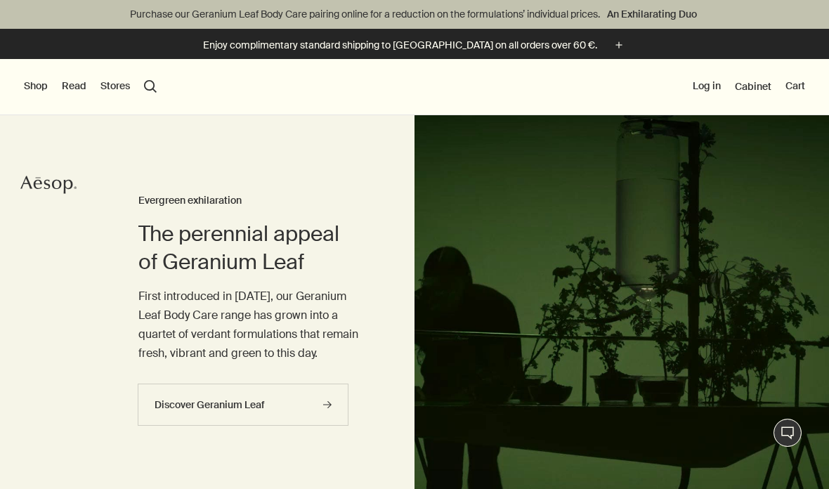
click at [28, 72] on div "Shop New & Notable Skin Care Hand & Body Home Hair Fragrance Kits & Travel Gift…" at bounding box center [414, 87] width 829 height 56
click at [25, 92] on button "Shop" at bounding box center [36, 86] width 24 height 14
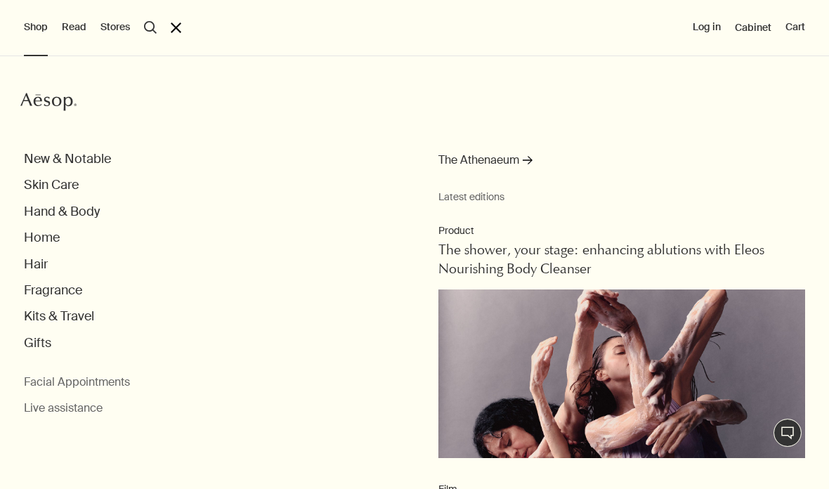
click at [44, 191] on button "Skin Care" at bounding box center [51, 185] width 55 height 16
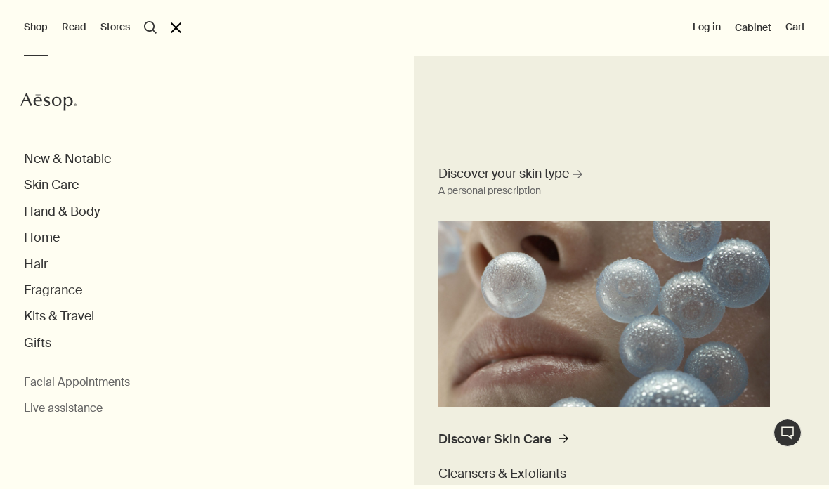
click at [545, 439] on div "Discover Skin Care" at bounding box center [495, 439] width 114 height 16
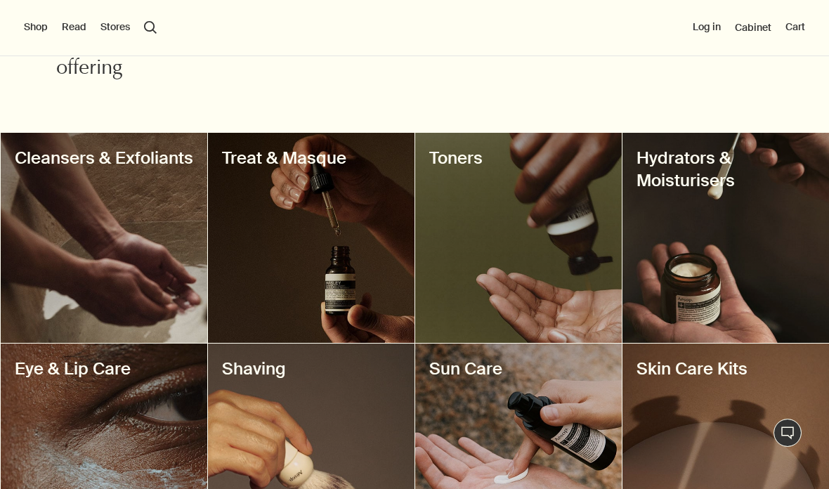
scroll to position [513, 0]
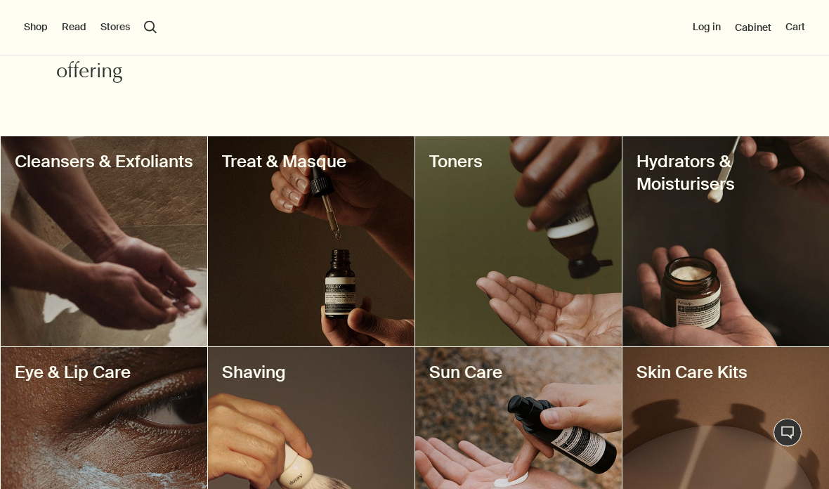
click at [547, 233] on div at bounding box center [518, 242] width 207 height 210
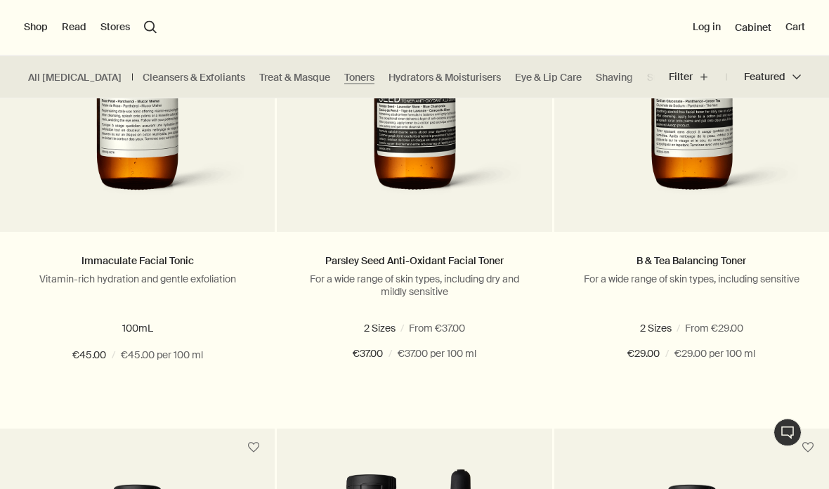
scroll to position [556, 0]
click at [694, 402] on button "Add Add to your cart" at bounding box center [691, 405] width 275 height 42
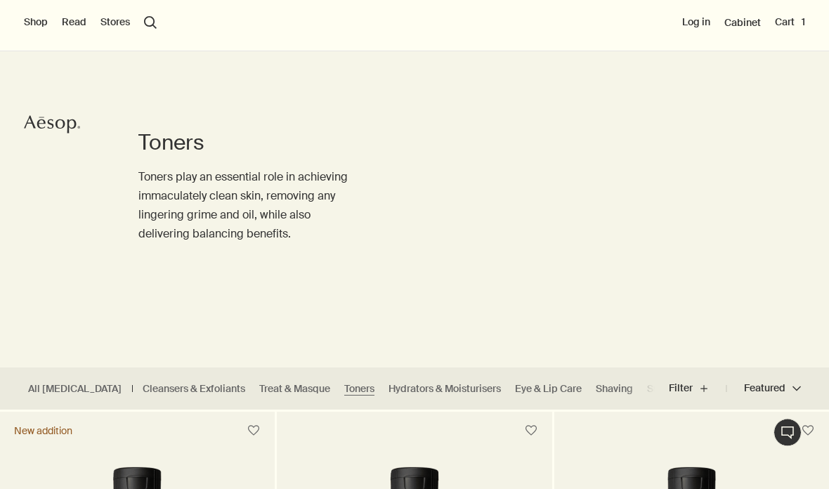
scroll to position [104, 0]
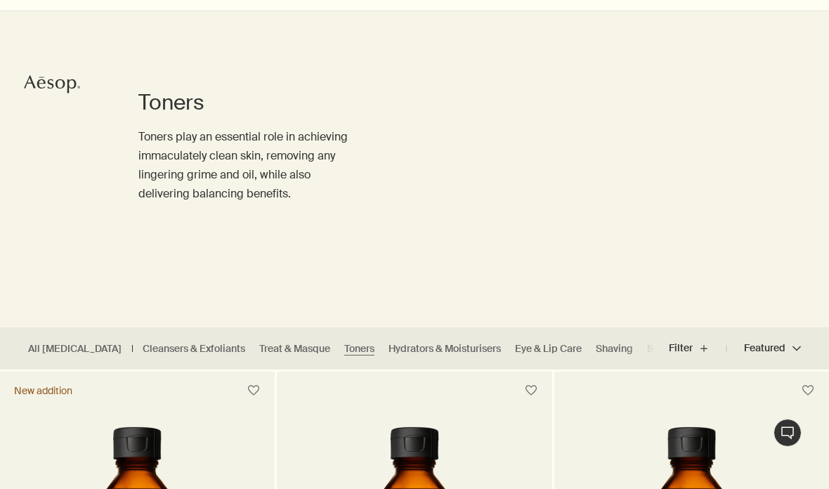
click at [261, 352] on link "Treat & Masque" at bounding box center [294, 348] width 71 height 13
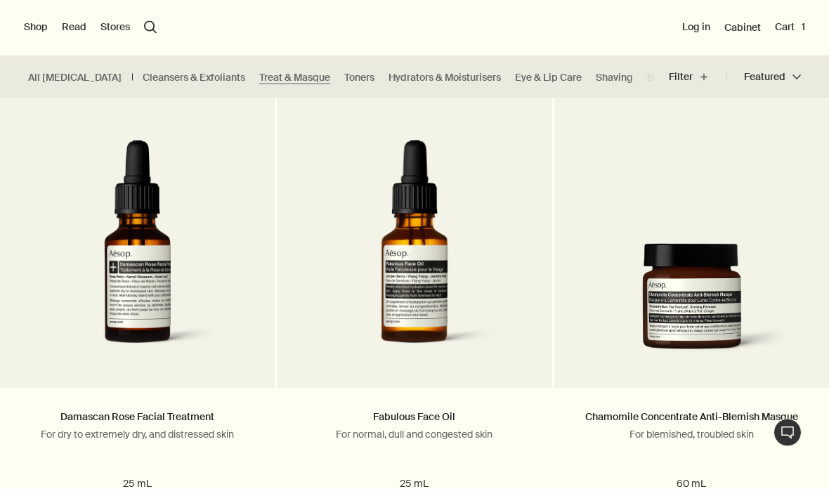
scroll to position [911, 0]
click at [441, 74] on link "Hydrators & Moisturisers" at bounding box center [445, 77] width 112 height 13
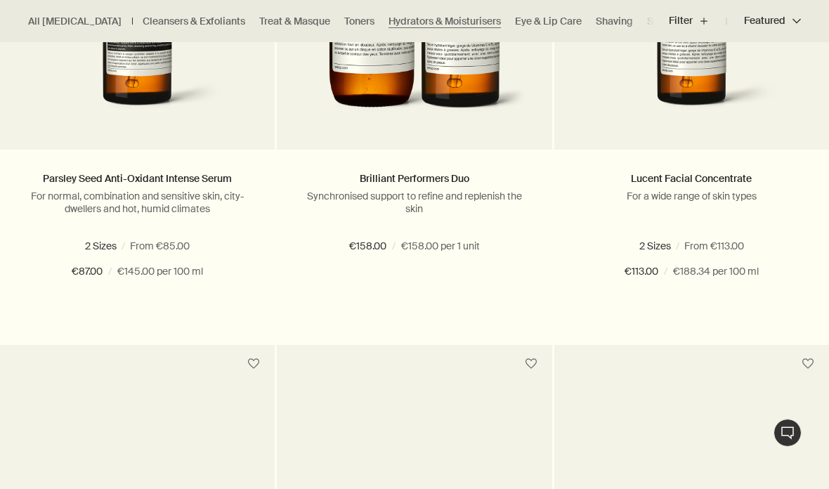
scroll to position [1145, 0]
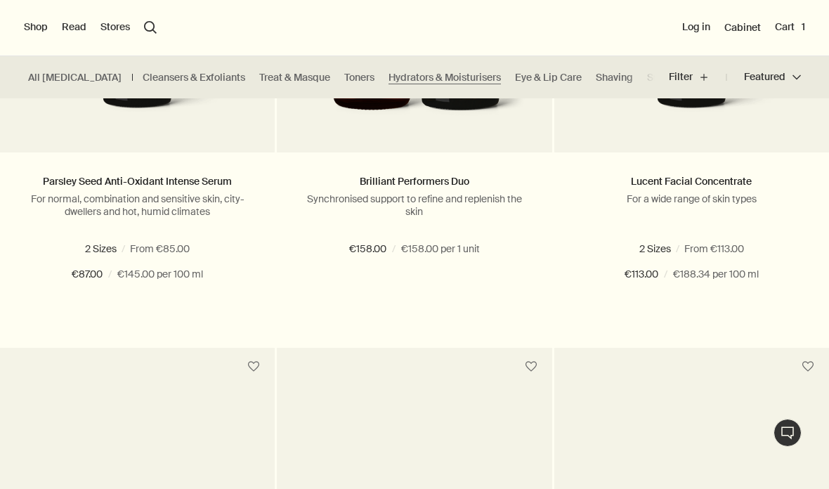
click at [37, 71] on link "All Skin Care" at bounding box center [74, 77] width 93 height 13
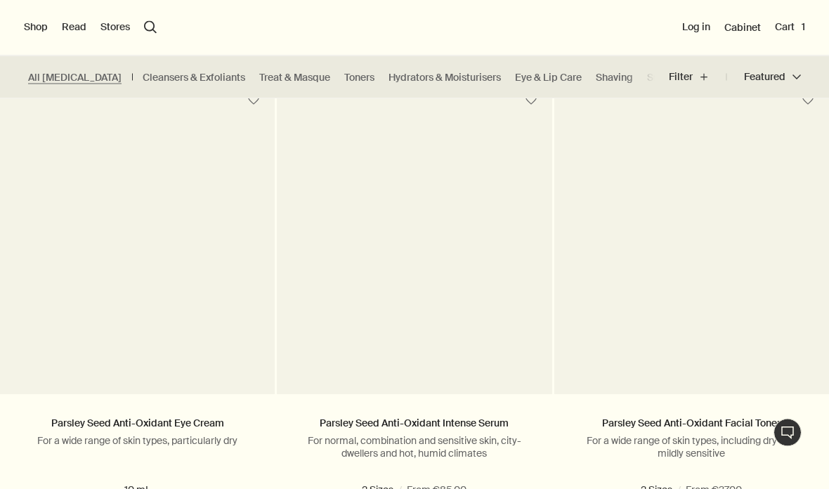
scroll to position [578, 0]
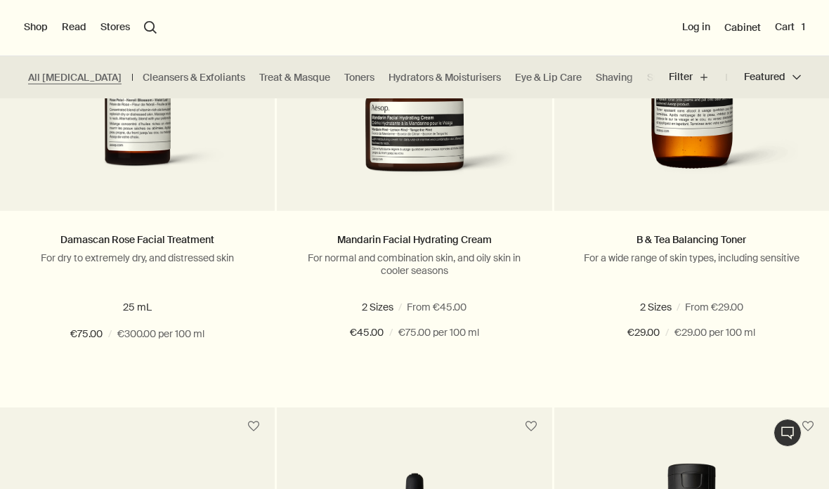
click at [45, 30] on button "Shop" at bounding box center [36, 27] width 24 height 14
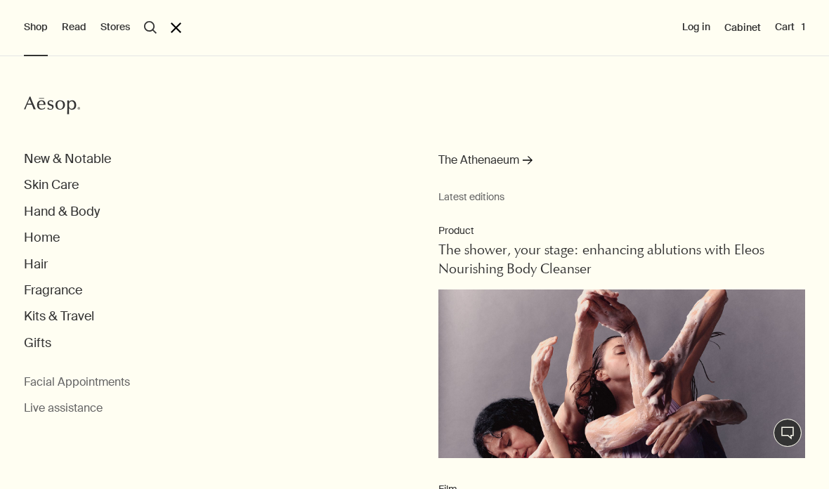
click at [42, 185] on button "Skin Care" at bounding box center [51, 185] width 55 height 16
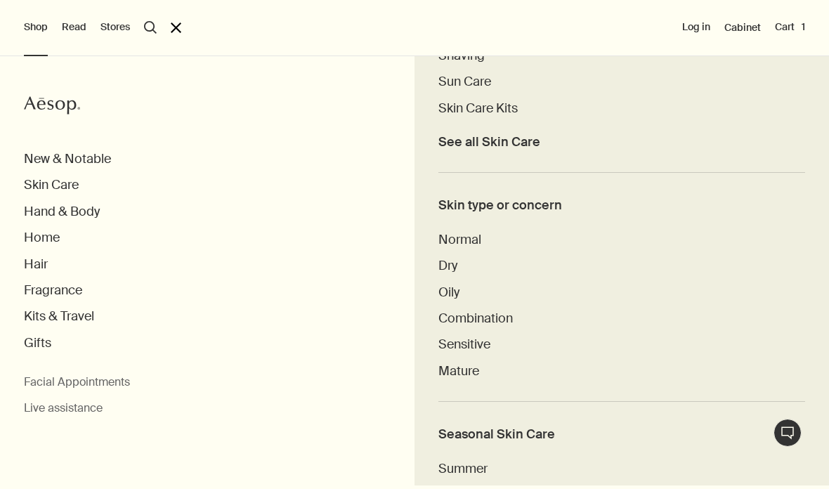
scroll to position [549, 0]
click at [478, 339] on span "Sensitive" at bounding box center [464, 344] width 52 height 17
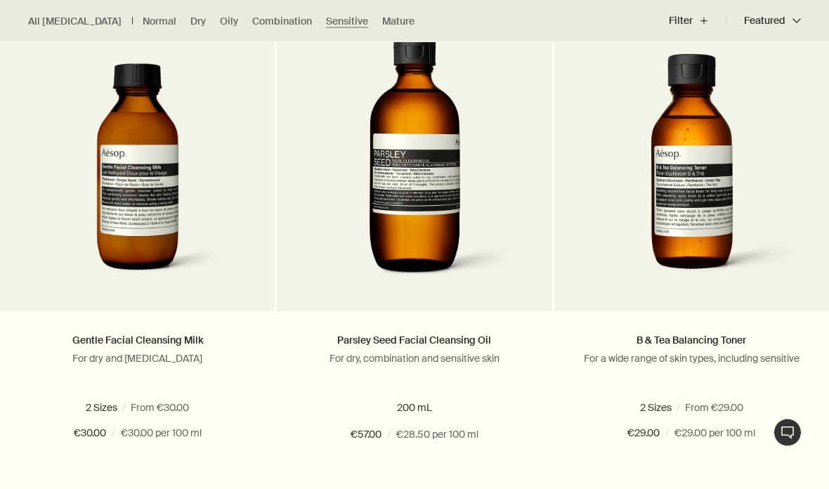
scroll to position [479, 0]
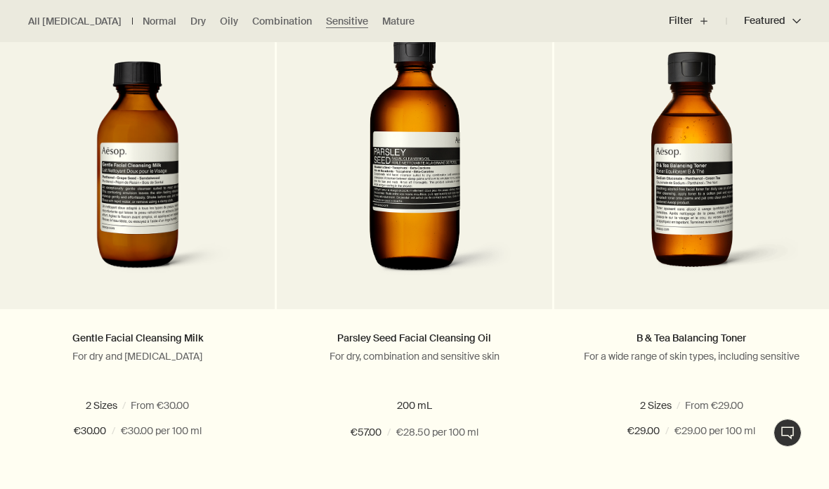
click at [689, 479] on button "Add Add to your cart" at bounding box center [691, 483] width 275 height 42
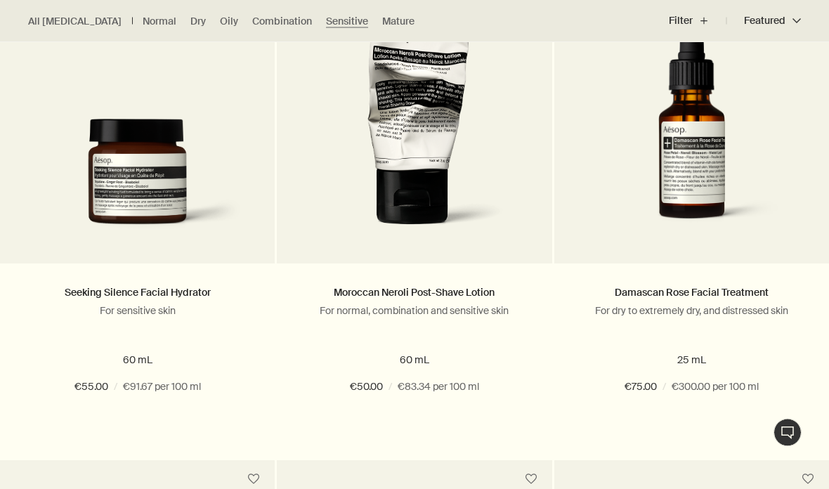
scroll to position [1566, 0]
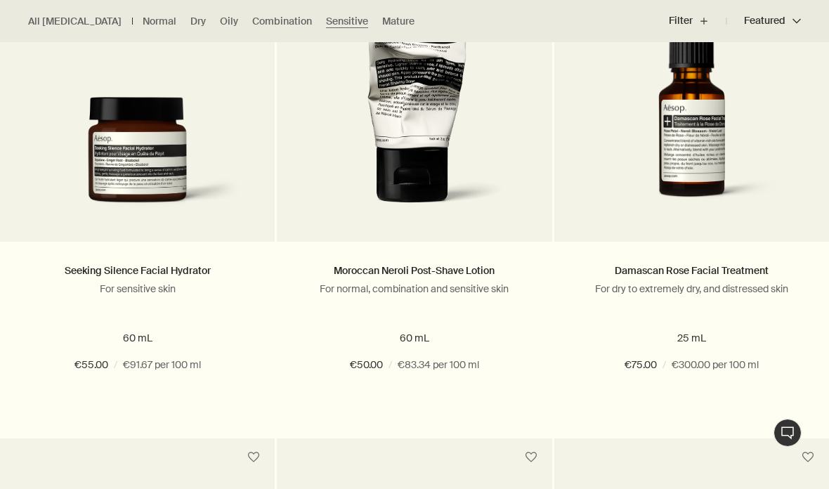
click at [176, 413] on button "Add Add to your cart" at bounding box center [137, 415] width 275 height 42
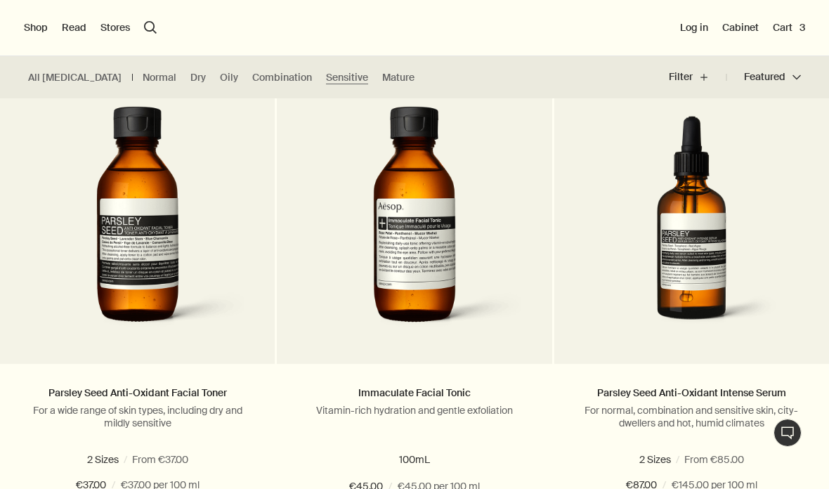
scroll to position [861, 0]
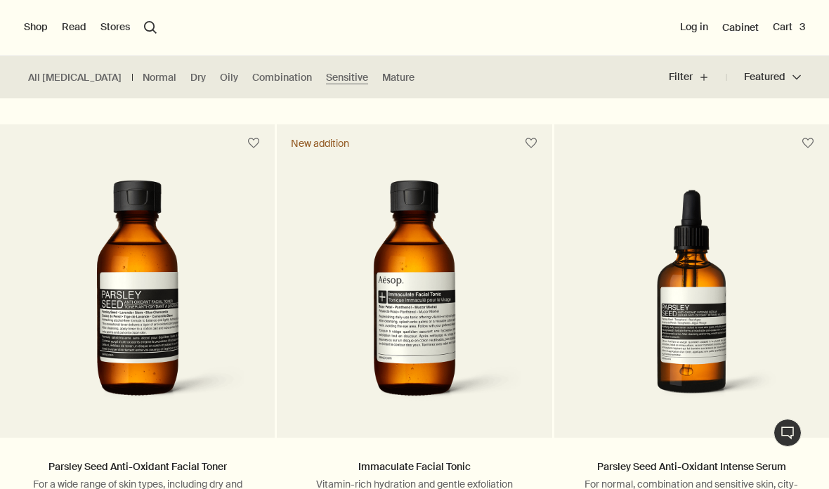
click at [790, 21] on button "Cart 3" at bounding box center [789, 27] width 32 height 14
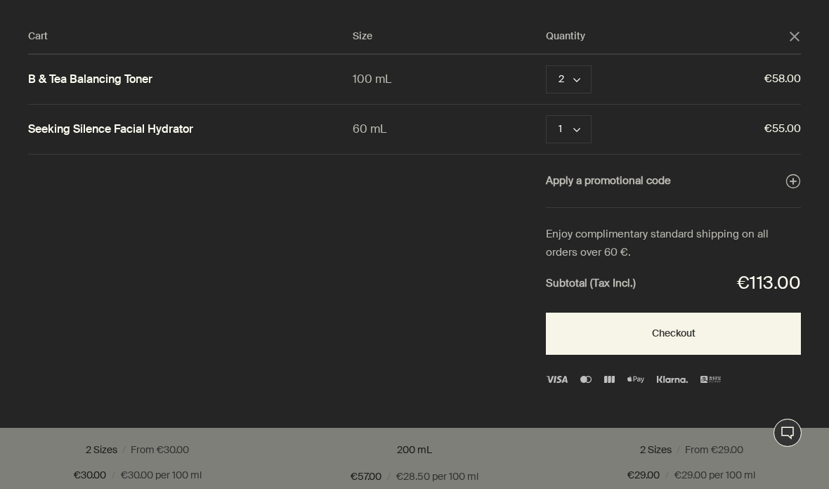
click at [576, 79] on icon "chevron" at bounding box center [576, 80] width 7 height 7
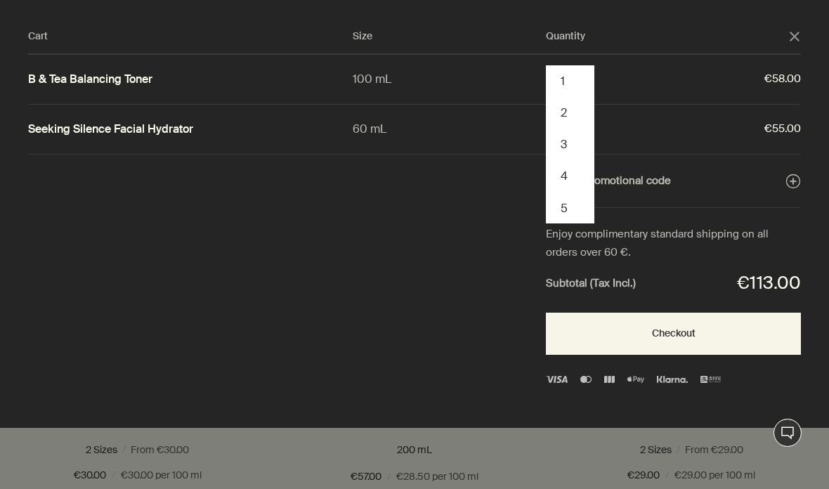
click at [570, 79] on button "1" at bounding box center [570, 81] width 46 height 32
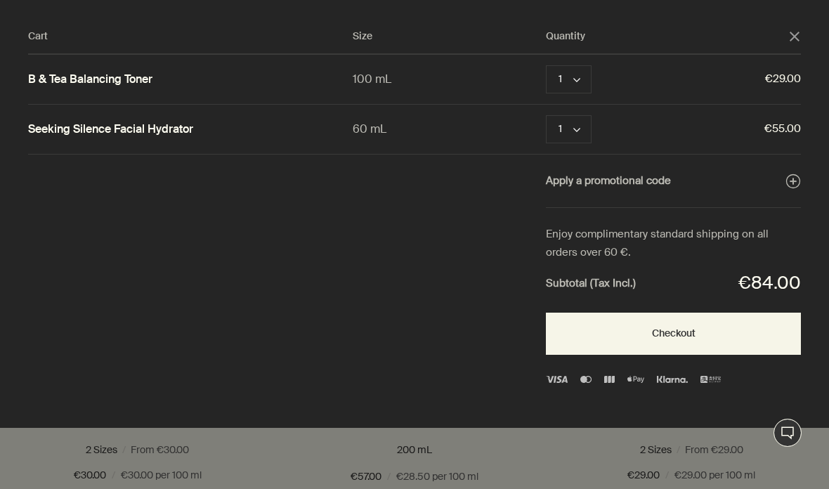
click at [793, 36] on icon "close" at bounding box center [795, 37] width 10 height 10
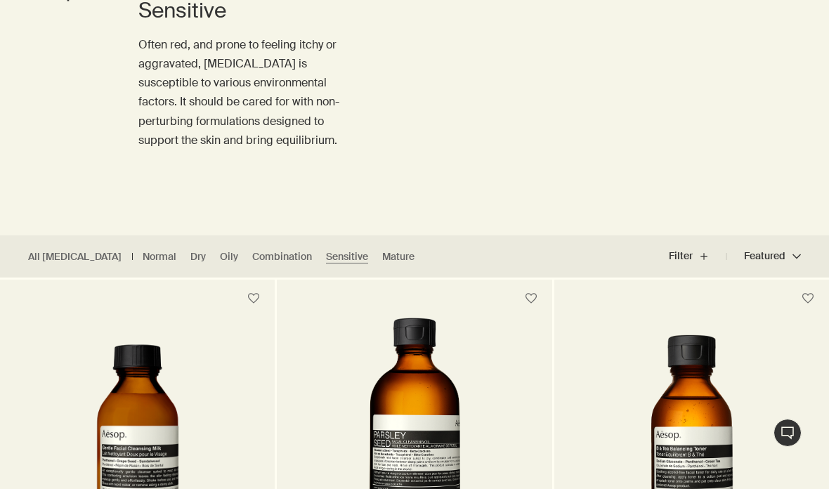
scroll to position [222, 0]
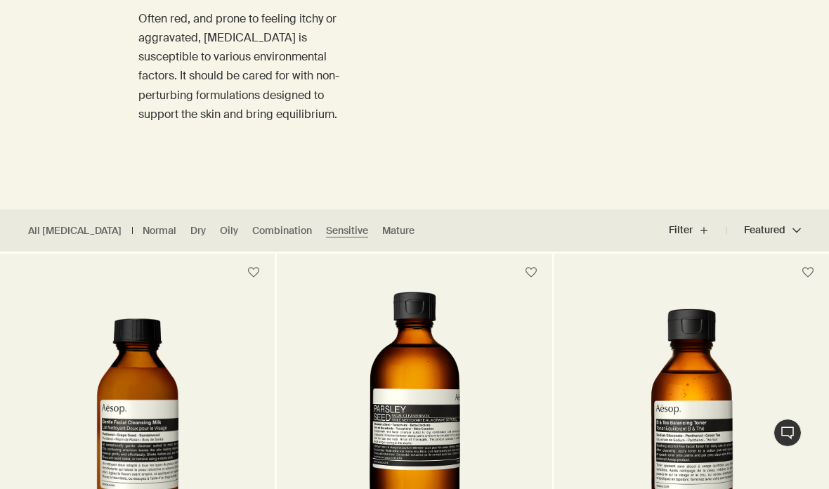
click at [66, 225] on link "All Skin Care" at bounding box center [74, 230] width 93 height 13
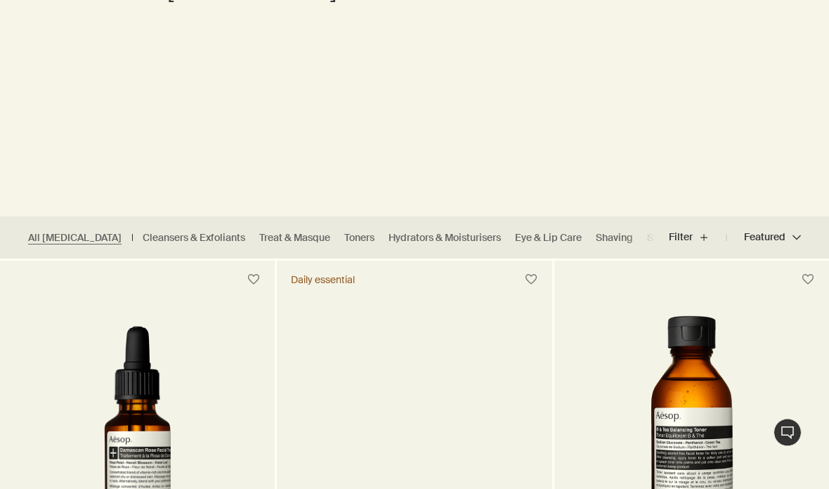
scroll to position [216, 0]
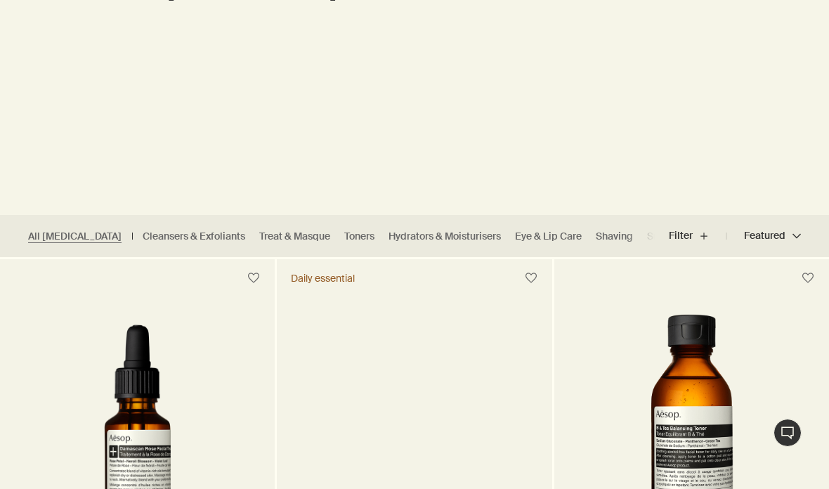
click at [532, 224] on ul "All Skin Care Cleansers & Exfoliants Treat & Masque Toners Hydrators & Moisturi…" at bounding box center [327, 236] width 655 height 42
click at [530, 235] on link "Eye & Lip Care" at bounding box center [548, 236] width 67 height 13
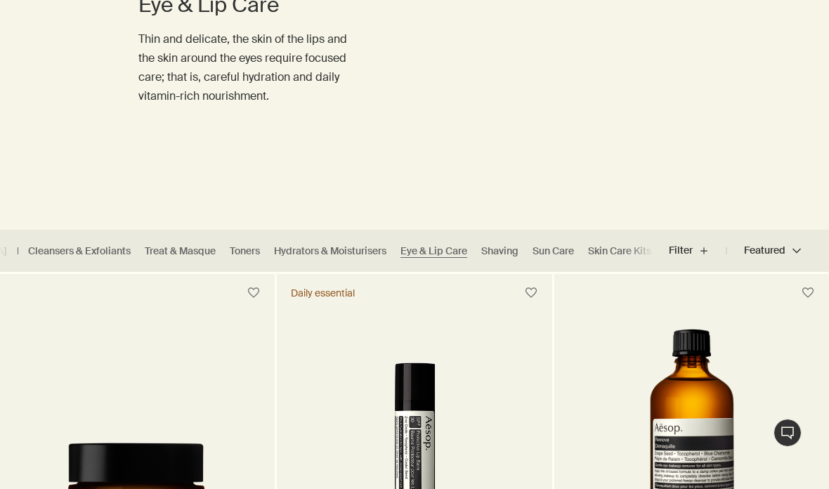
scroll to position [0, 114]
click at [594, 240] on ul "All Skin Care Cleansers & Exfoliants Treat & Masque Toners Hydrators & Moisturi…" at bounding box center [327, 251] width 655 height 42
click at [599, 254] on link "Skin Care Kits" at bounding box center [620, 250] width 63 height 13
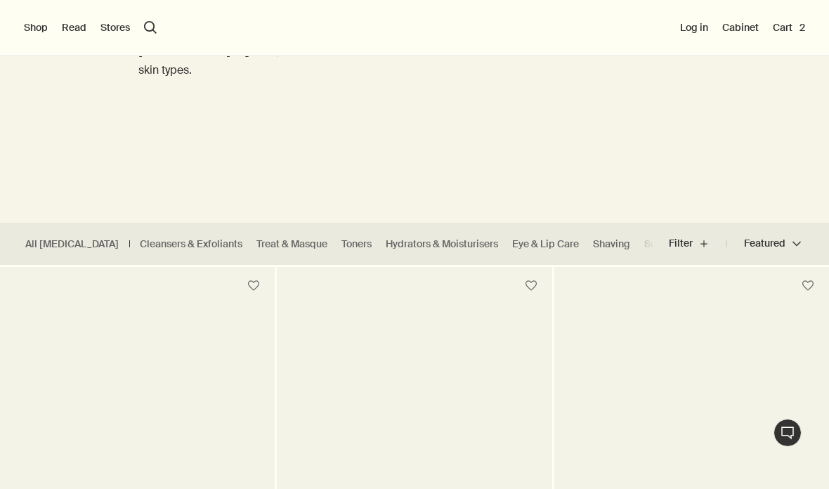
scroll to position [0, 2]
click at [257, 240] on link "Treat & Masque" at bounding box center [292, 243] width 71 height 13
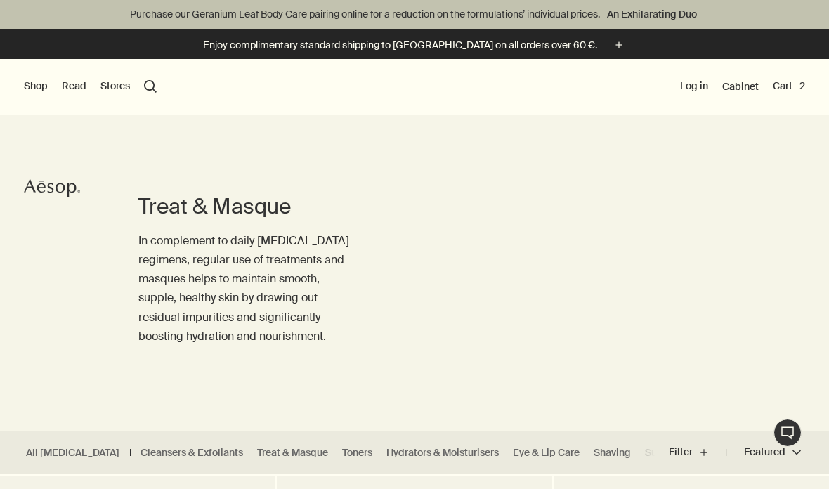
click at [155, 89] on button "search Search" at bounding box center [150, 86] width 13 height 13
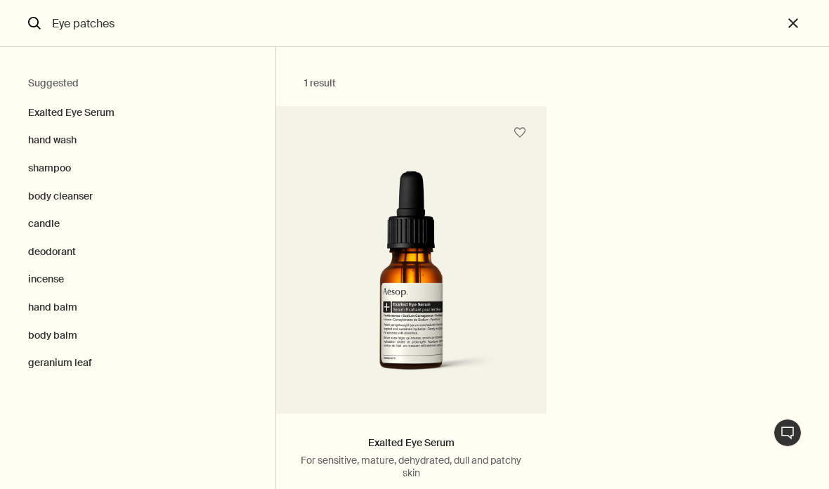
type input "Eye patches"
click at [799, 27] on button "close" at bounding box center [806, 23] width 46 height 47
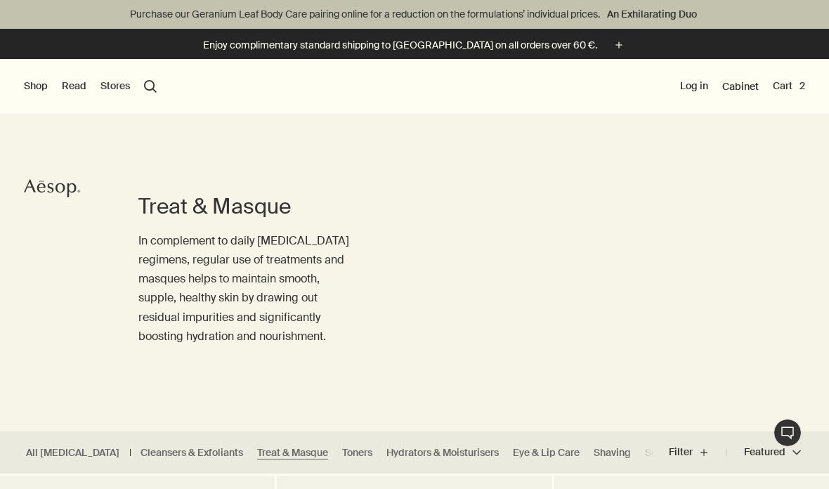
click at [788, 89] on button "Cart 2" at bounding box center [789, 86] width 32 height 14
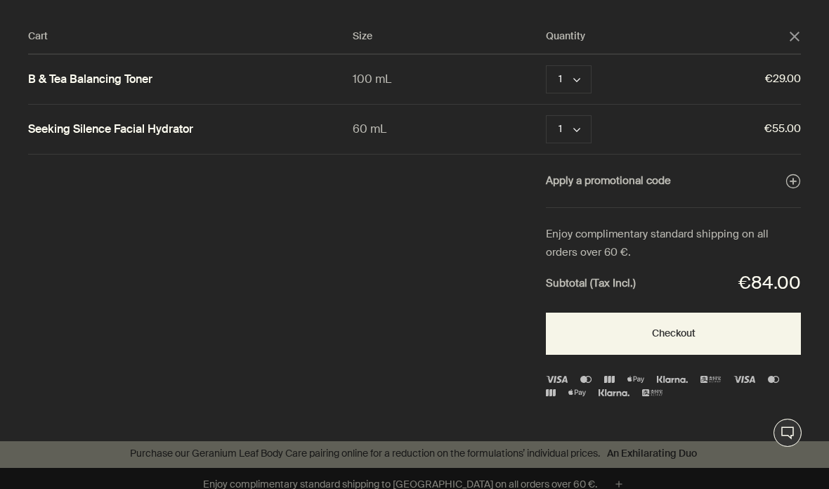
click at [722, 332] on button "Checkout" at bounding box center [673, 334] width 255 height 42
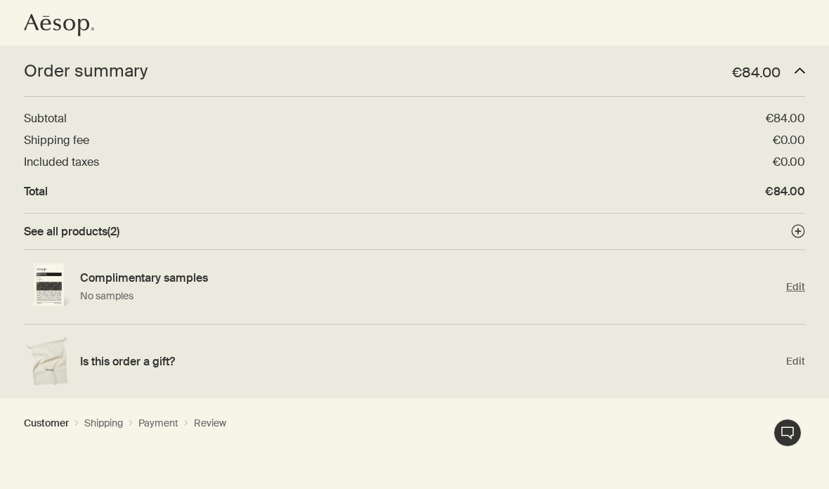
click at [115, 281] on h4 "Complimentary samples" at bounding box center [429, 277] width 699 height 15
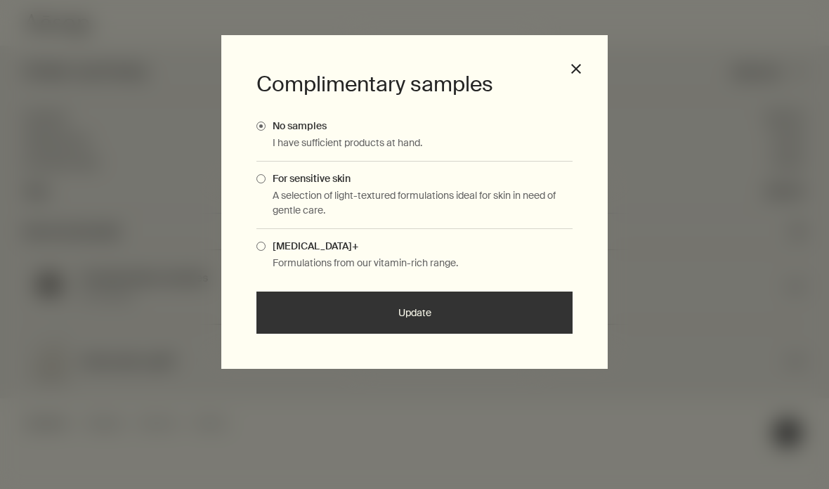
click at [272, 179] on span "For sensitive skin" at bounding box center [308, 178] width 85 height 13
click at [266, 179] on input "For sensitive skin" at bounding box center [266, 176] width 0 height 9
click at [469, 311] on button "Update" at bounding box center [414, 313] width 316 height 42
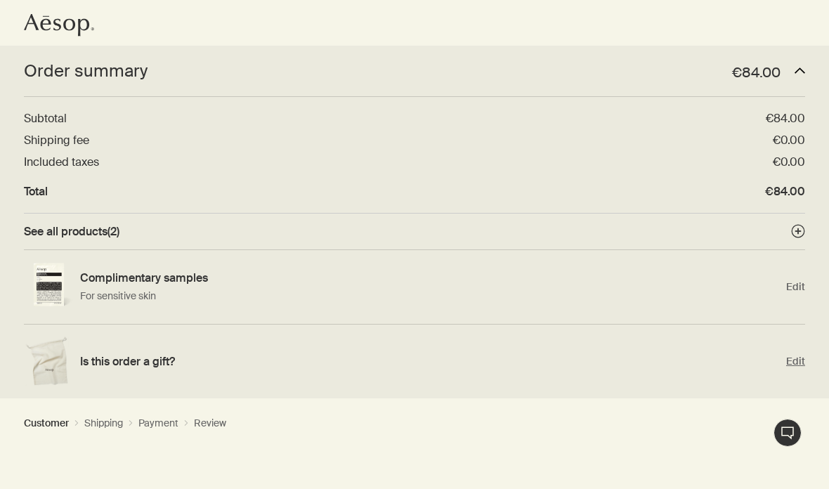
click at [530, 370] on div "Is this order a gift?" at bounding box center [429, 362] width 699 height 22
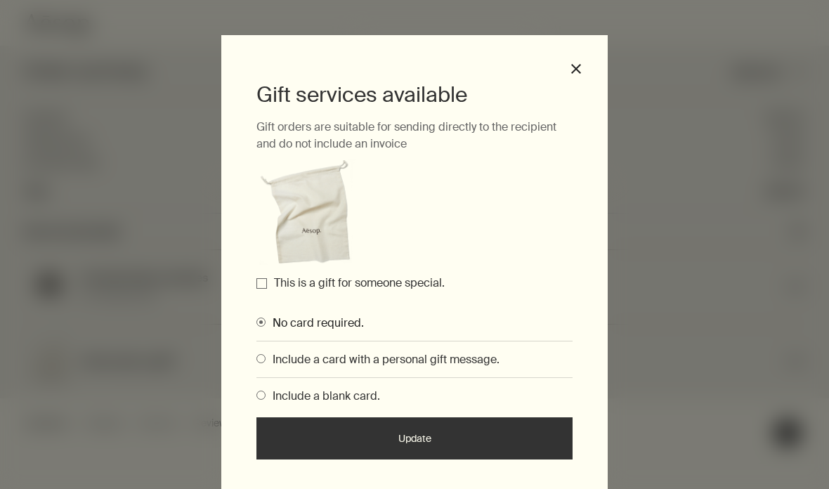
click at [573, 63] on button "close" at bounding box center [576, 69] width 13 height 13
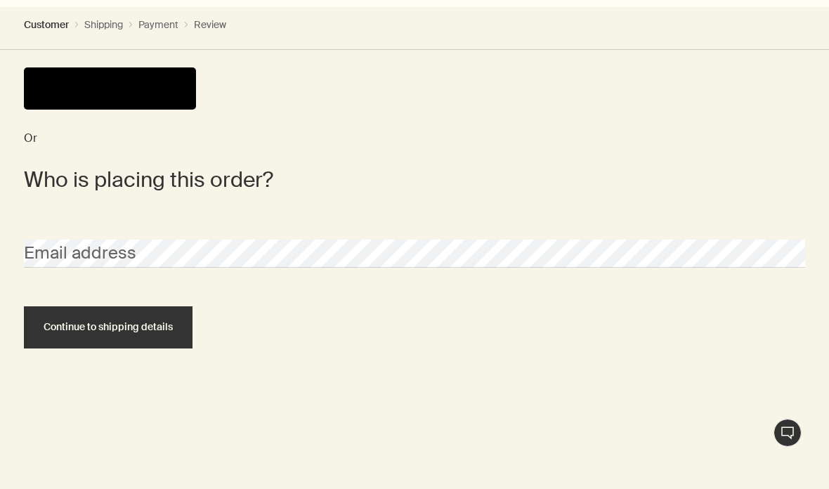
scroll to position [439, 0]
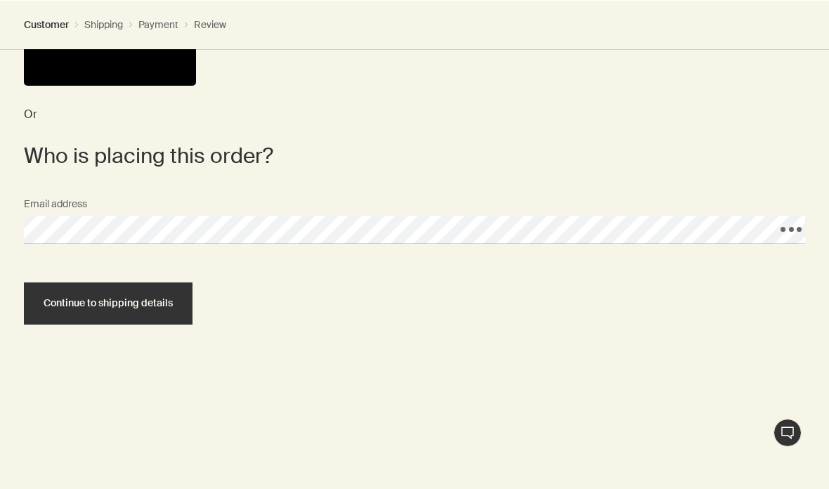
click at [77, 299] on span "Continue to shipping details" at bounding box center [108, 303] width 129 height 11
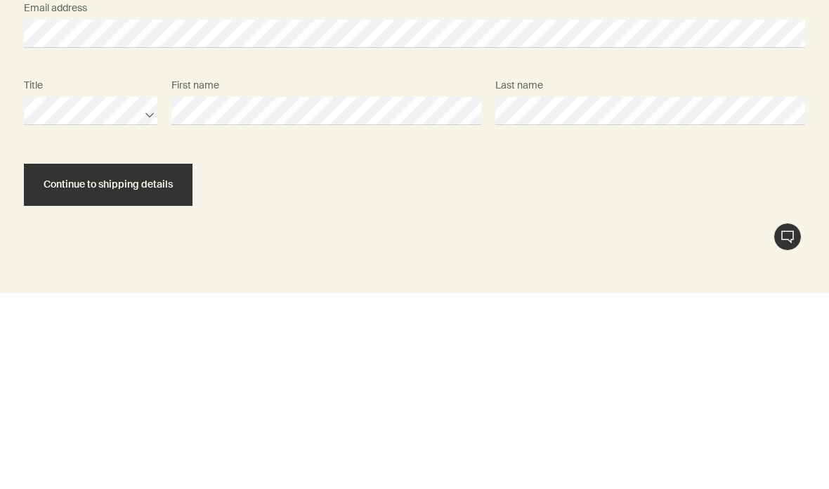
click at [84, 360] on button "Continue to shipping details" at bounding box center [108, 381] width 169 height 42
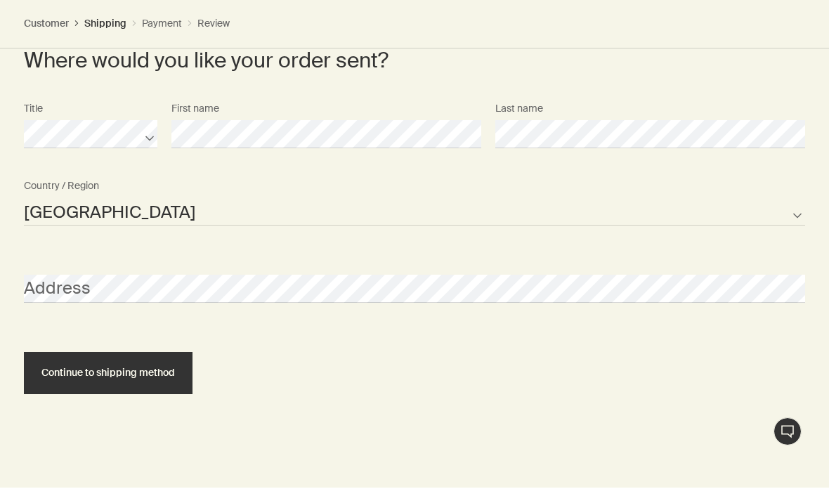
scroll to position [703, 0]
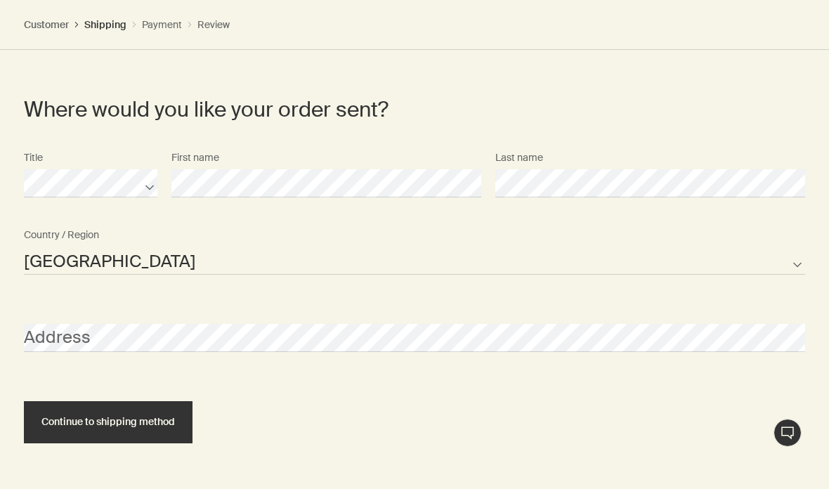
click at [795, 262] on select "[GEOGRAPHIC_DATA] [GEOGRAPHIC_DATA] [GEOGRAPHIC_DATA] [GEOGRAPHIC_DATA] [GEOGRA…" at bounding box center [414, 261] width 781 height 28
select select "NL"
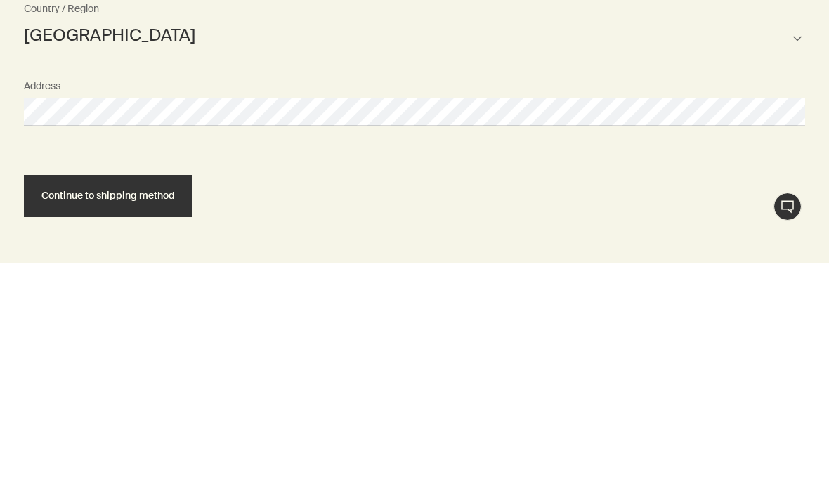
select select "NL"
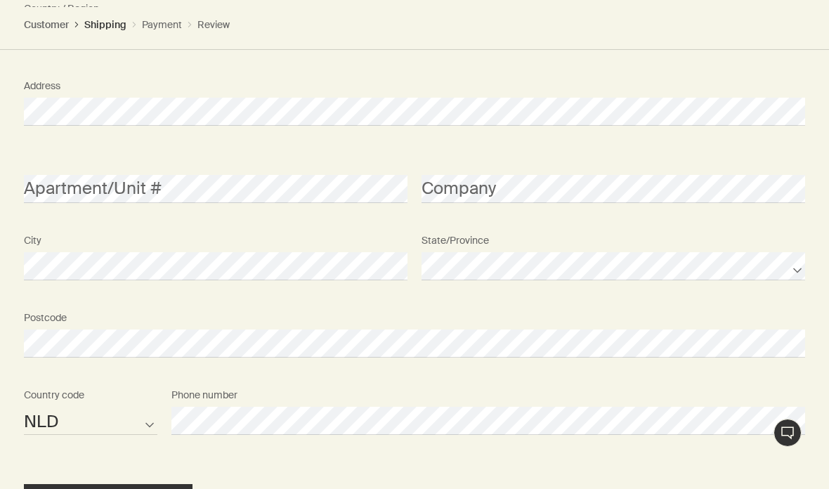
scroll to position [967, 0]
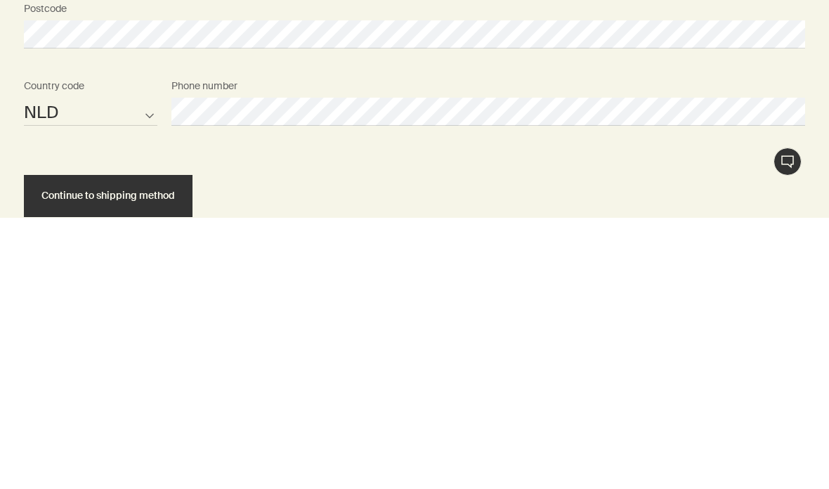
click at [84, 446] on button "Continue to shipping method" at bounding box center [108, 467] width 169 height 42
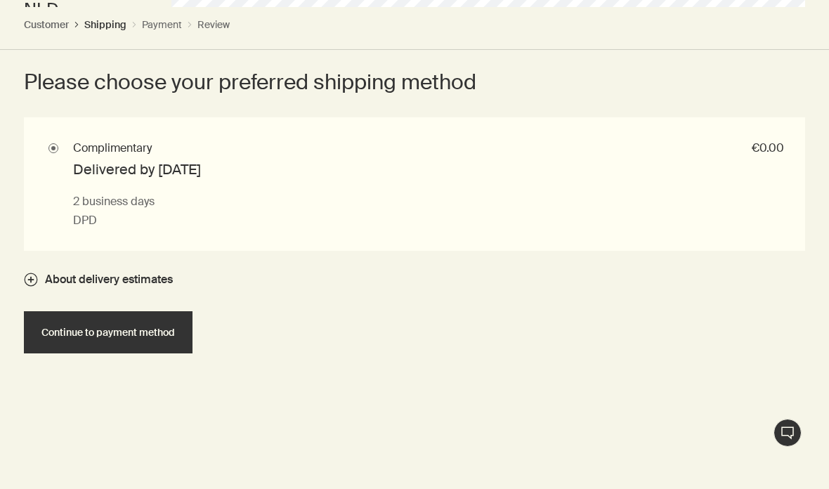
scroll to position [1343, 0]
click at [105, 327] on span "Continue to payment method" at bounding box center [107, 332] width 133 height 11
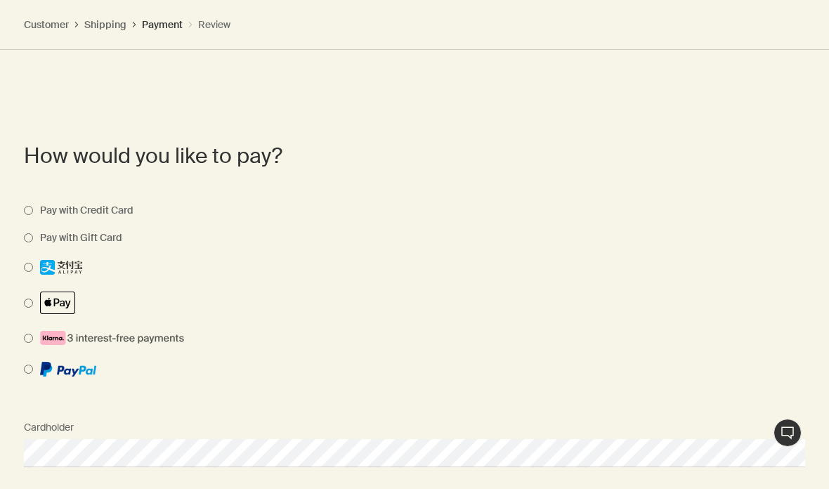
scroll to position [1052, 0]
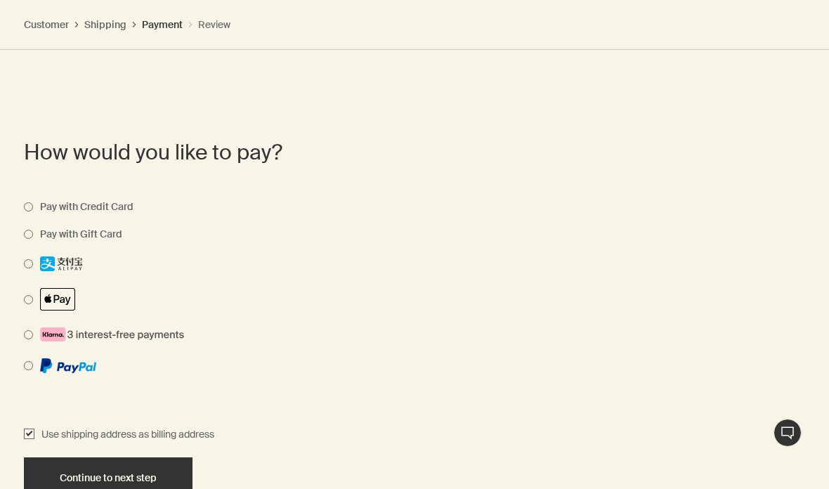
click at [94, 473] on span "Continue to next step" at bounding box center [108, 478] width 97 height 11
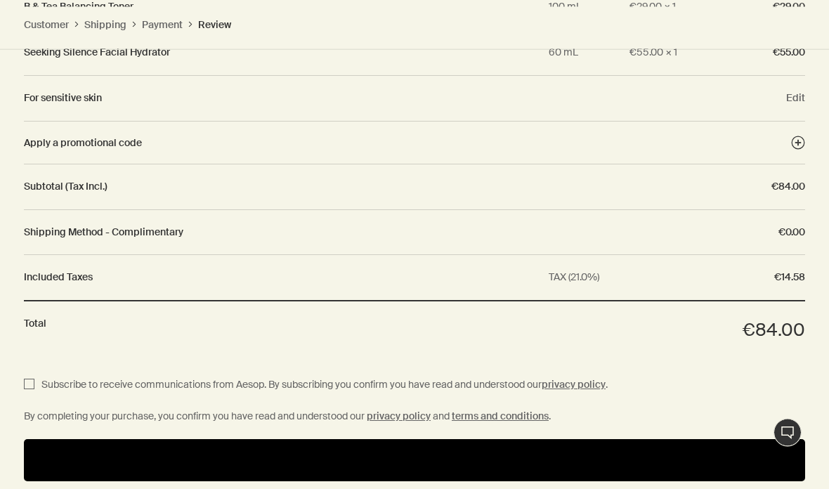
scroll to position [1650, 0]
click at [646, 450] on button "Pay" at bounding box center [414, 460] width 781 height 42
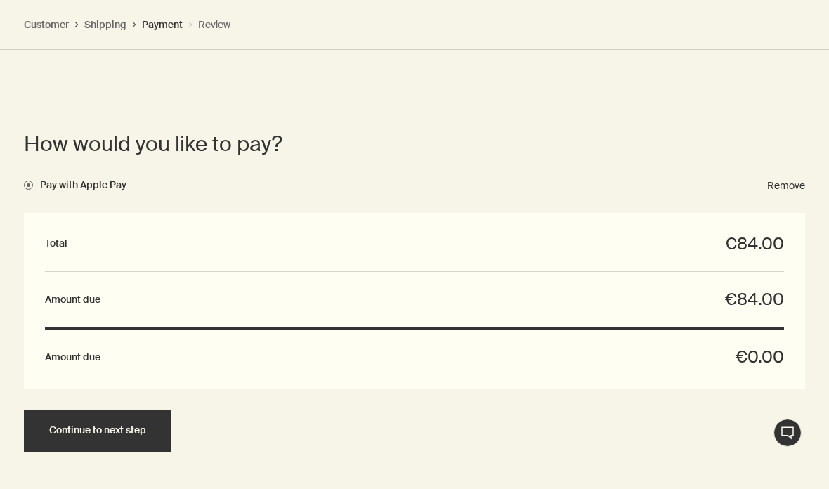
scroll to position [1052, 0]
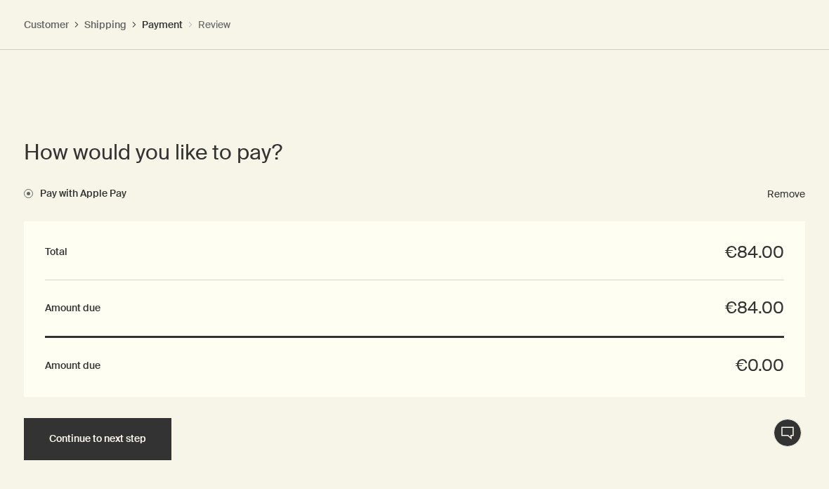
click at [34, 188] on input "Pay with Apple Pay" at bounding box center [75, 194] width 103 height 13
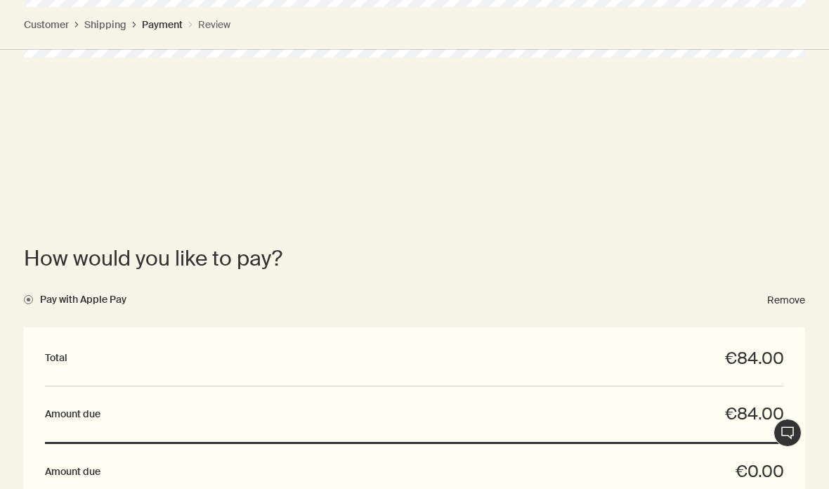
scroll to position [962, 0]
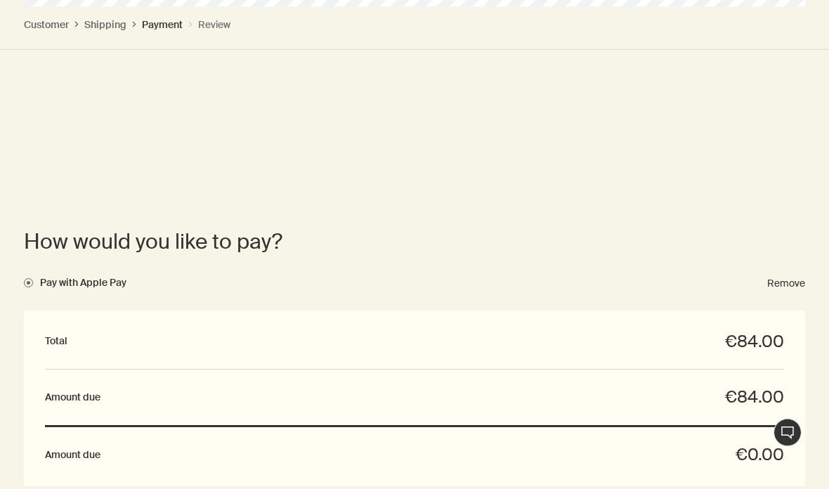
click at [796, 279] on button "Remove" at bounding box center [786, 284] width 38 height 13
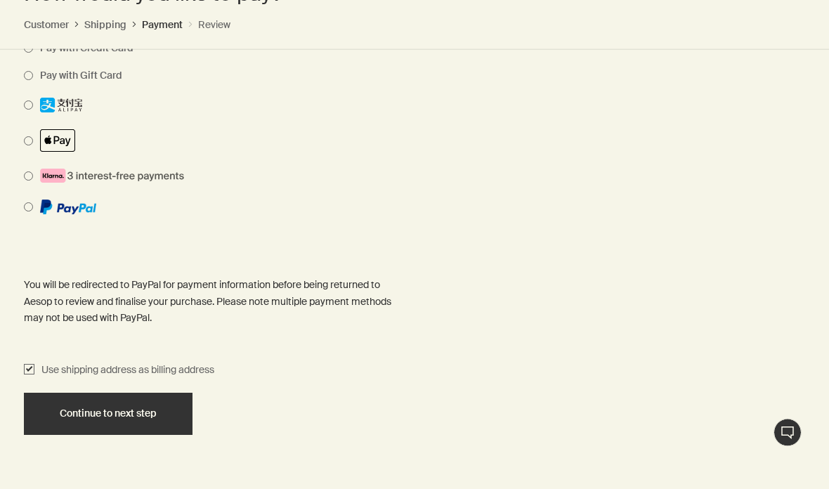
scroll to position [1226, 0]
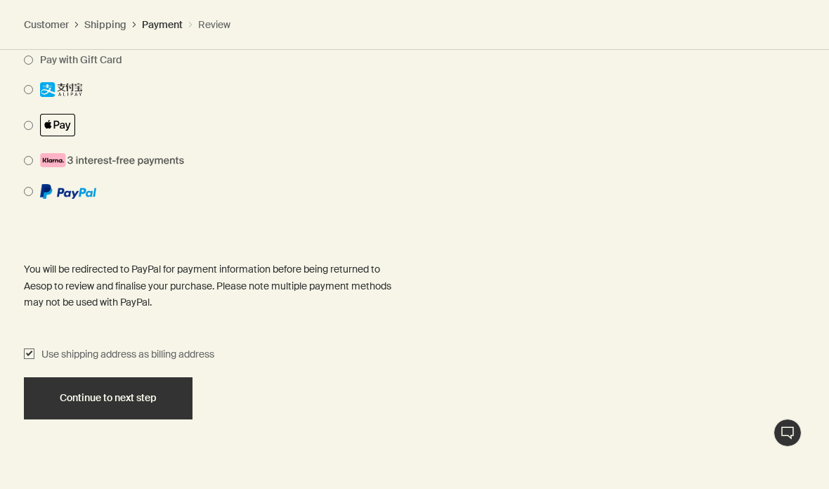
click at [156, 393] on span "Continue to next step" at bounding box center [108, 398] width 97 height 11
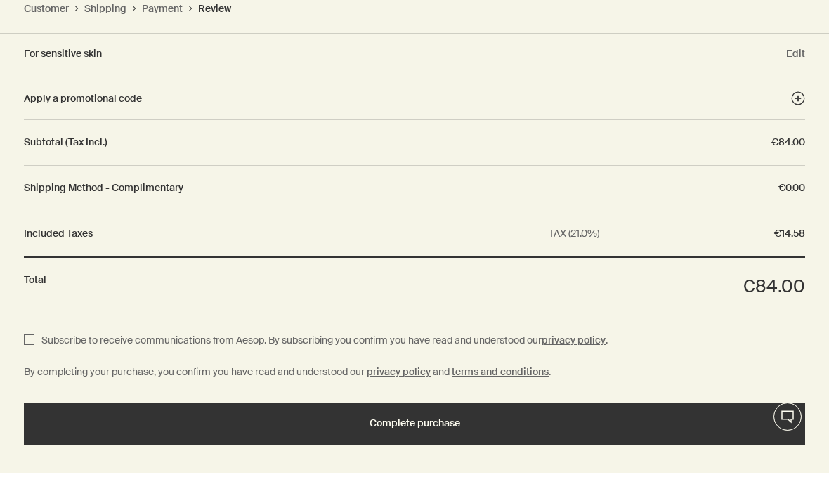
scroll to position [1664, 0]
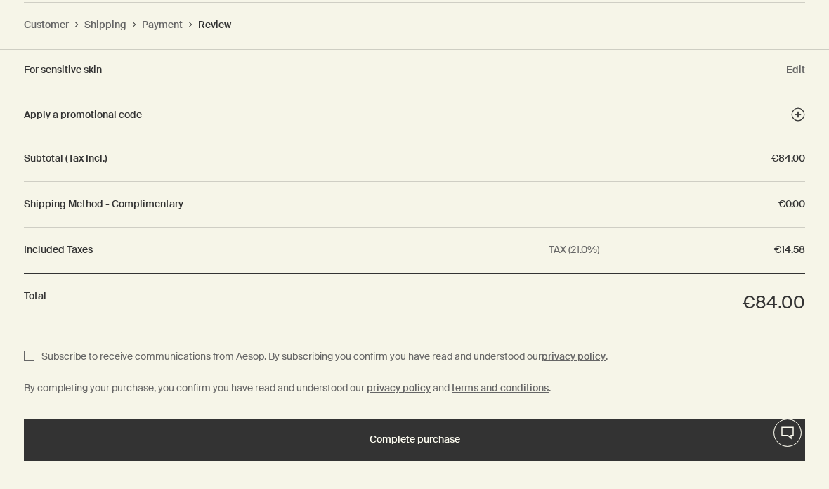
click at [610, 434] on div "Complete purchase" at bounding box center [415, 439] width 748 height 11
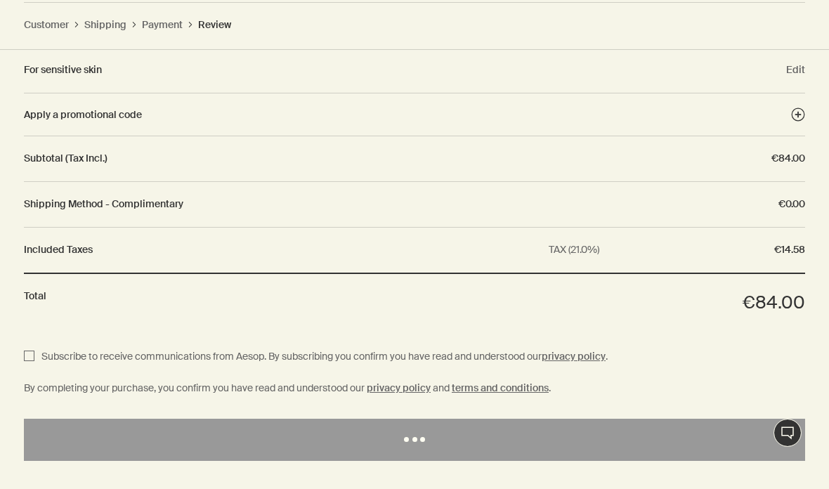
scroll to position [1720, 0]
